Goal: Task Accomplishment & Management: Manage account settings

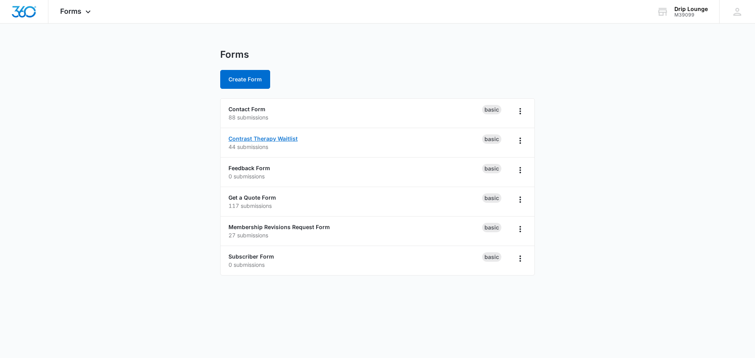
click at [251, 142] on link "Contrast Therapy Waitlist" at bounding box center [262, 138] width 69 height 7
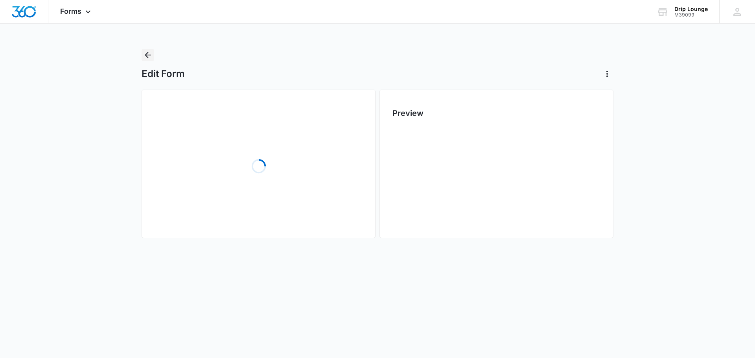
click at [145, 54] on icon "Back" at bounding box center [147, 54] width 9 height 9
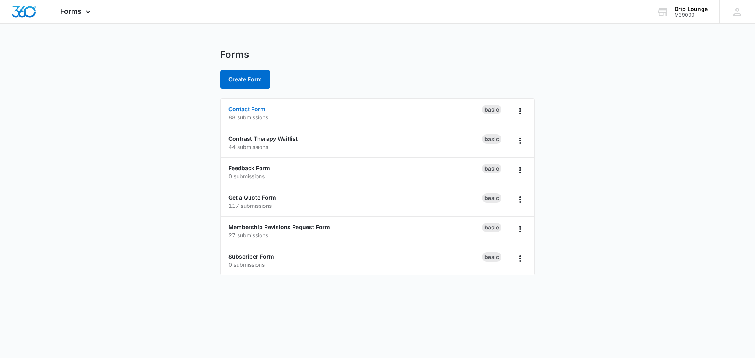
click at [234, 109] on link "Contact Form" at bounding box center [246, 109] width 37 height 7
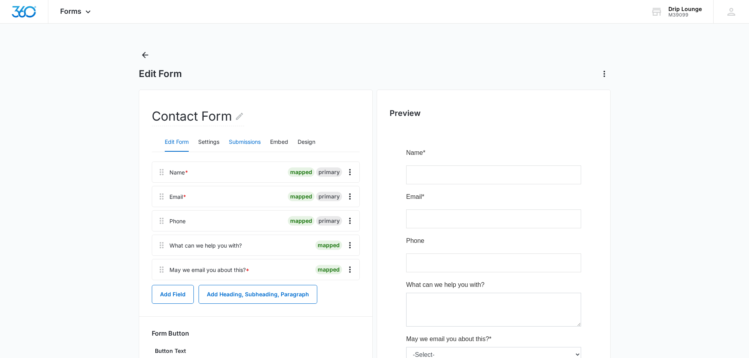
click at [252, 139] on button "Submissions" at bounding box center [245, 142] width 32 height 19
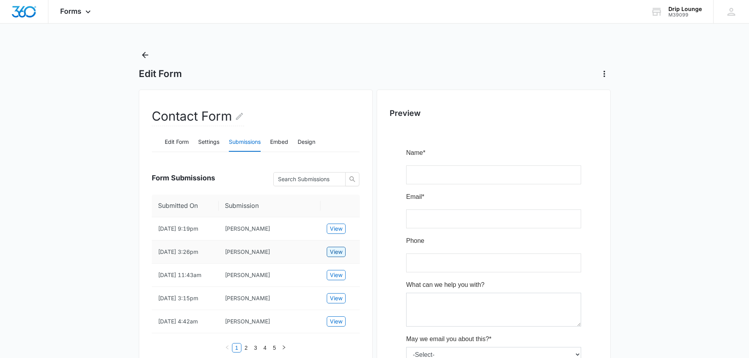
click at [341, 252] on span "View" at bounding box center [336, 252] width 13 height 9
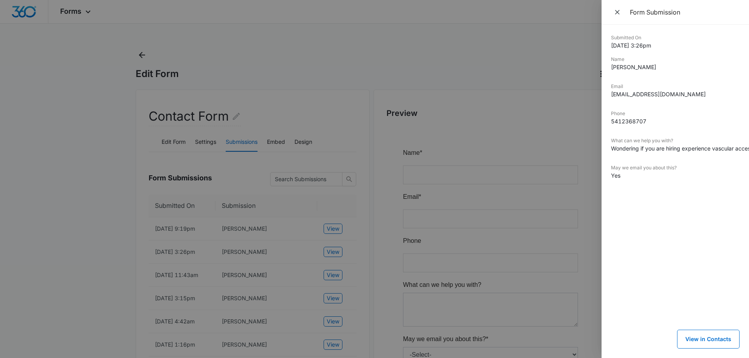
click at [353, 234] on div at bounding box center [374, 179] width 749 height 358
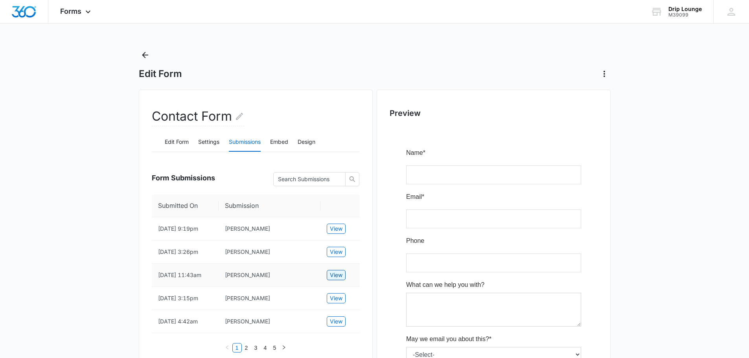
click at [334, 275] on span "View" at bounding box center [336, 275] width 13 height 9
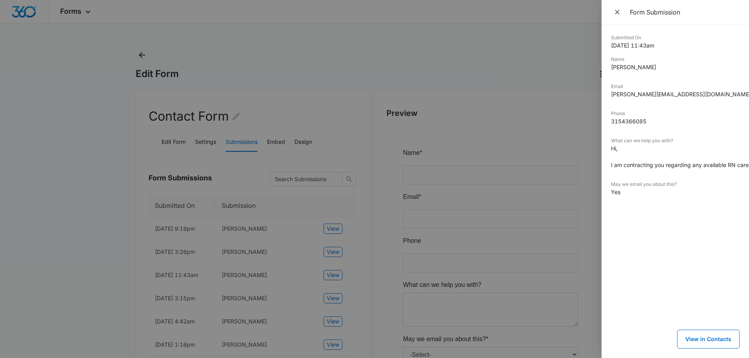
click at [377, 282] on div at bounding box center [374, 179] width 749 height 358
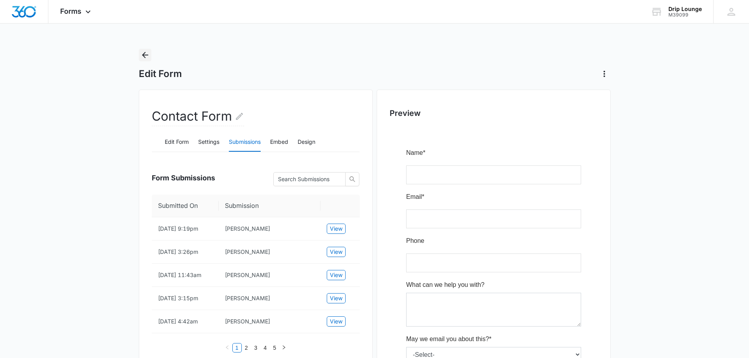
click at [142, 54] on icon "Back" at bounding box center [144, 54] width 9 height 9
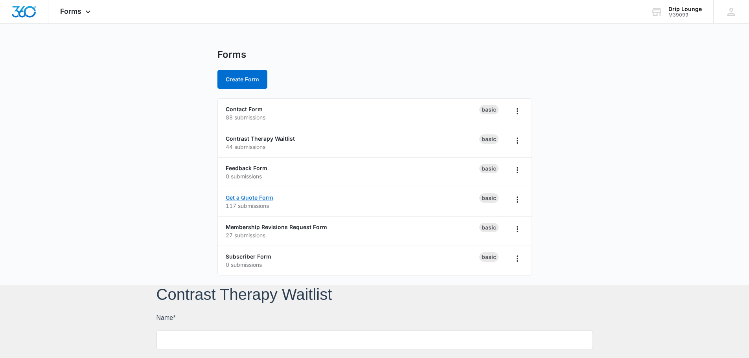
click at [252, 196] on link "Get a Quote Form" at bounding box center [250, 197] width 48 height 7
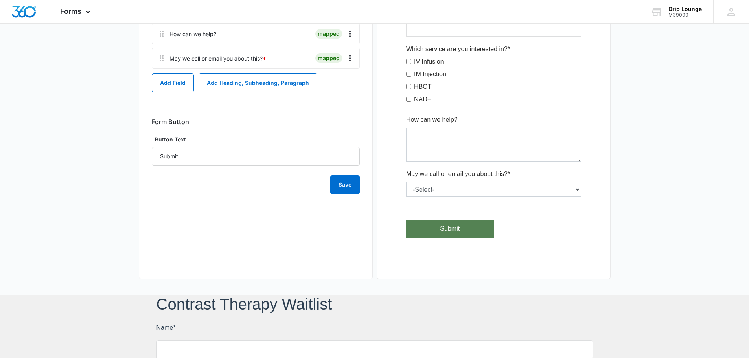
scroll to position [39, 0]
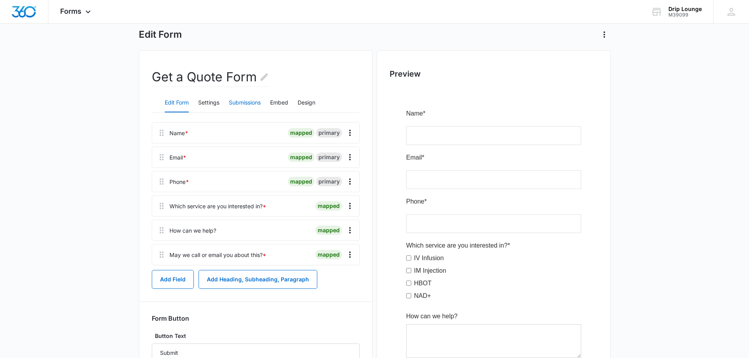
click at [249, 103] on button "Submissions" at bounding box center [245, 103] width 32 height 19
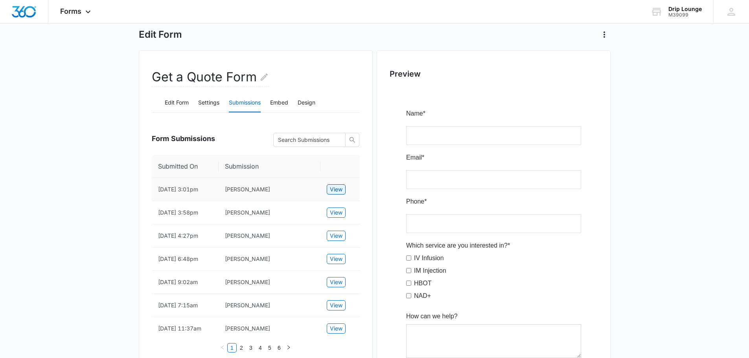
click at [341, 189] on span "View" at bounding box center [336, 189] width 13 height 9
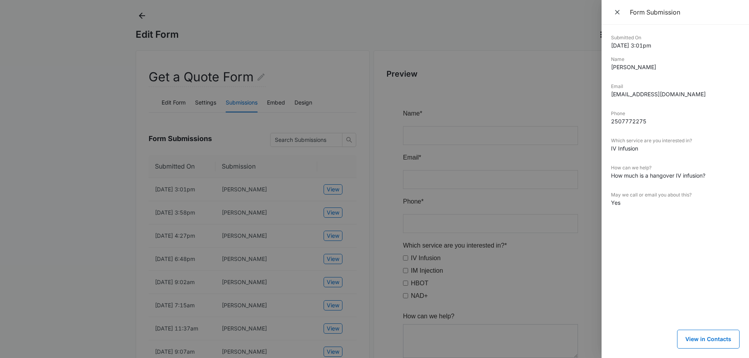
drag, startPoint x: 24, startPoint y: 209, endPoint x: 96, endPoint y: 92, distance: 137.9
click at [24, 209] on div at bounding box center [374, 179] width 749 height 358
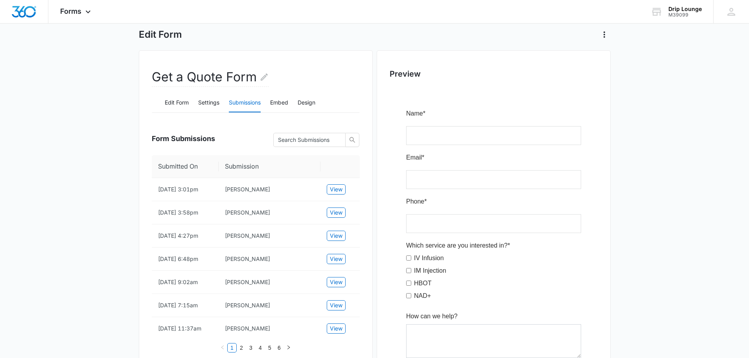
click at [123, 260] on main "Edit Form Get a Quote Form Edit Form Settings Submissions Embed Design Form Sub…" at bounding box center [374, 350] width 749 height 682
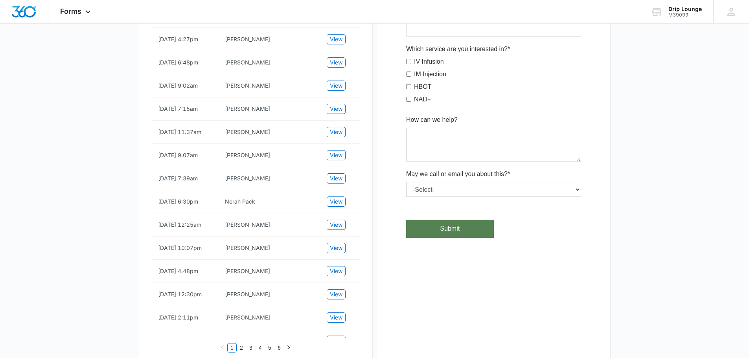
scroll to position [0, 0]
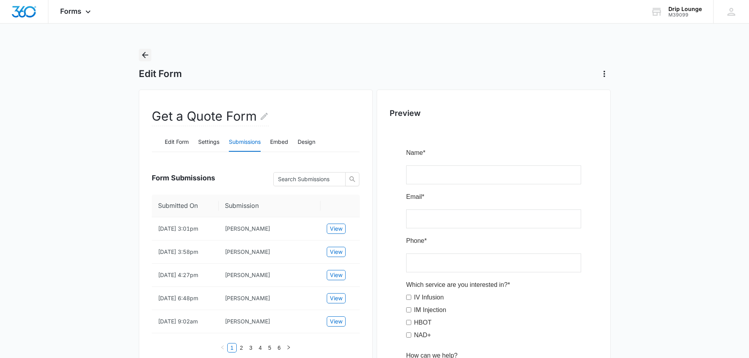
click at [145, 52] on icon "Back" at bounding box center [145, 55] width 6 height 6
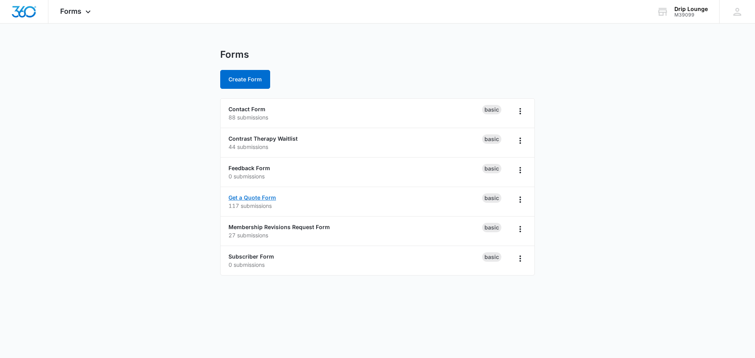
click at [249, 198] on link "Get a Quote Form" at bounding box center [252, 197] width 48 height 7
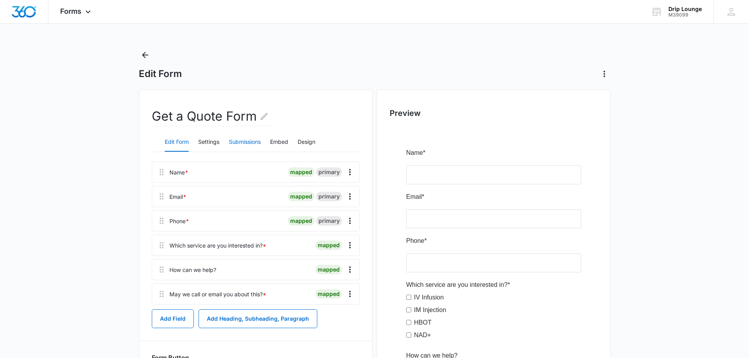
click at [245, 143] on button "Submissions" at bounding box center [245, 142] width 32 height 19
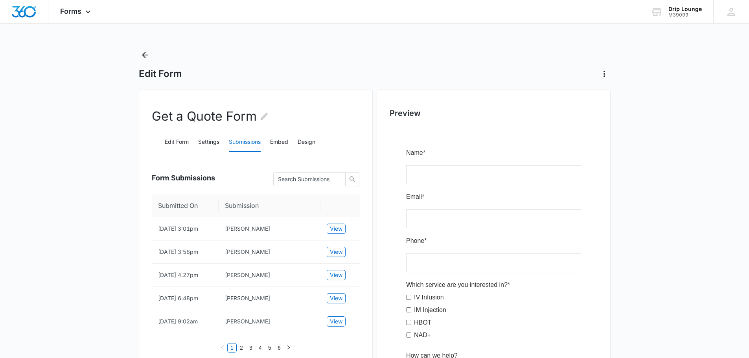
click at [13, 12] on img "Dashboard" at bounding box center [23, 12] width 25 height 12
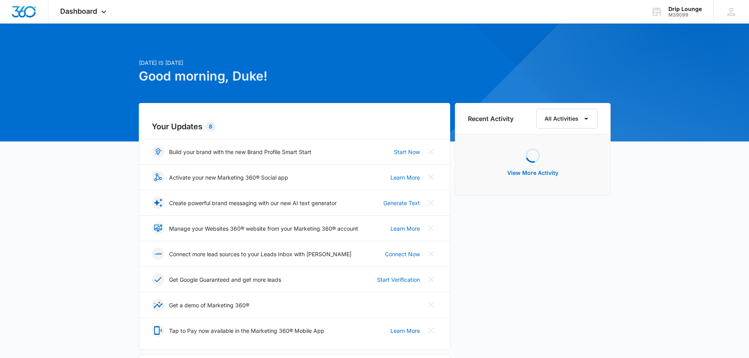
scroll to position [197, 0]
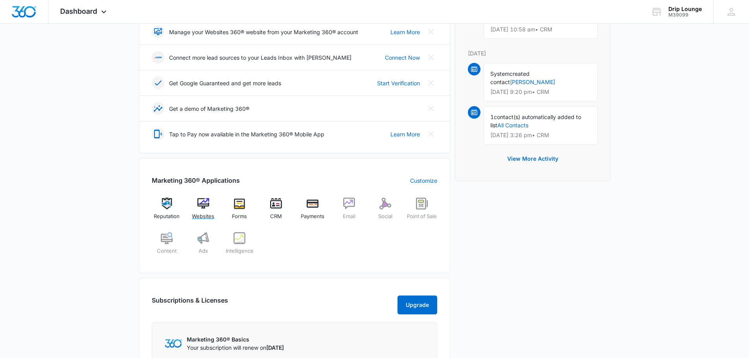
click at [205, 206] on img at bounding box center [203, 204] width 12 height 12
